Goal: Transaction & Acquisition: Book appointment/travel/reservation

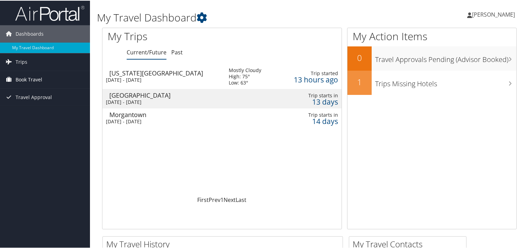
click at [47, 82] on link "Book Travel" at bounding box center [45, 78] width 90 height 17
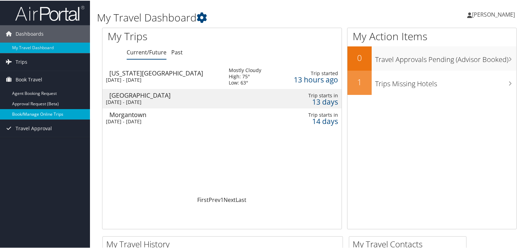
click at [42, 117] on link "Book/Manage Online Trips" at bounding box center [45, 113] width 90 height 10
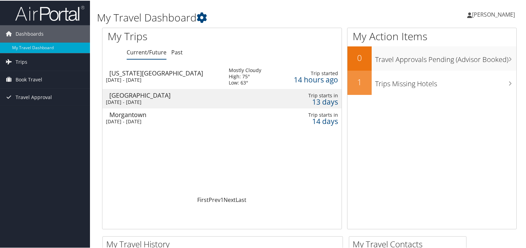
drag, startPoint x: 30, startPoint y: 83, endPoint x: 150, endPoint y: 98, distance: 120.8
click at [30, 83] on span "Book Travel" at bounding box center [29, 78] width 27 height 17
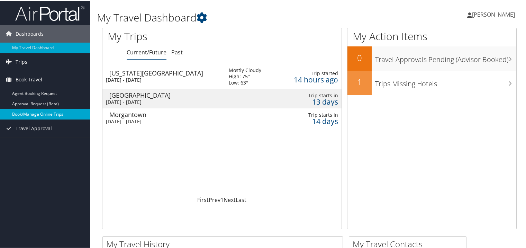
click at [33, 112] on link "Book/Manage Online Trips" at bounding box center [45, 113] width 90 height 10
click at [54, 116] on link "Book/Manage Online Trips" at bounding box center [45, 113] width 90 height 10
click at [32, 114] on link "Book/Manage Online Trips" at bounding box center [45, 113] width 90 height 10
click at [33, 109] on link "Book/Manage Online Trips" at bounding box center [45, 113] width 90 height 10
click at [32, 112] on link "Book/Manage Online Trips" at bounding box center [45, 113] width 90 height 10
